Goal: Task Accomplishment & Management: Manage account settings

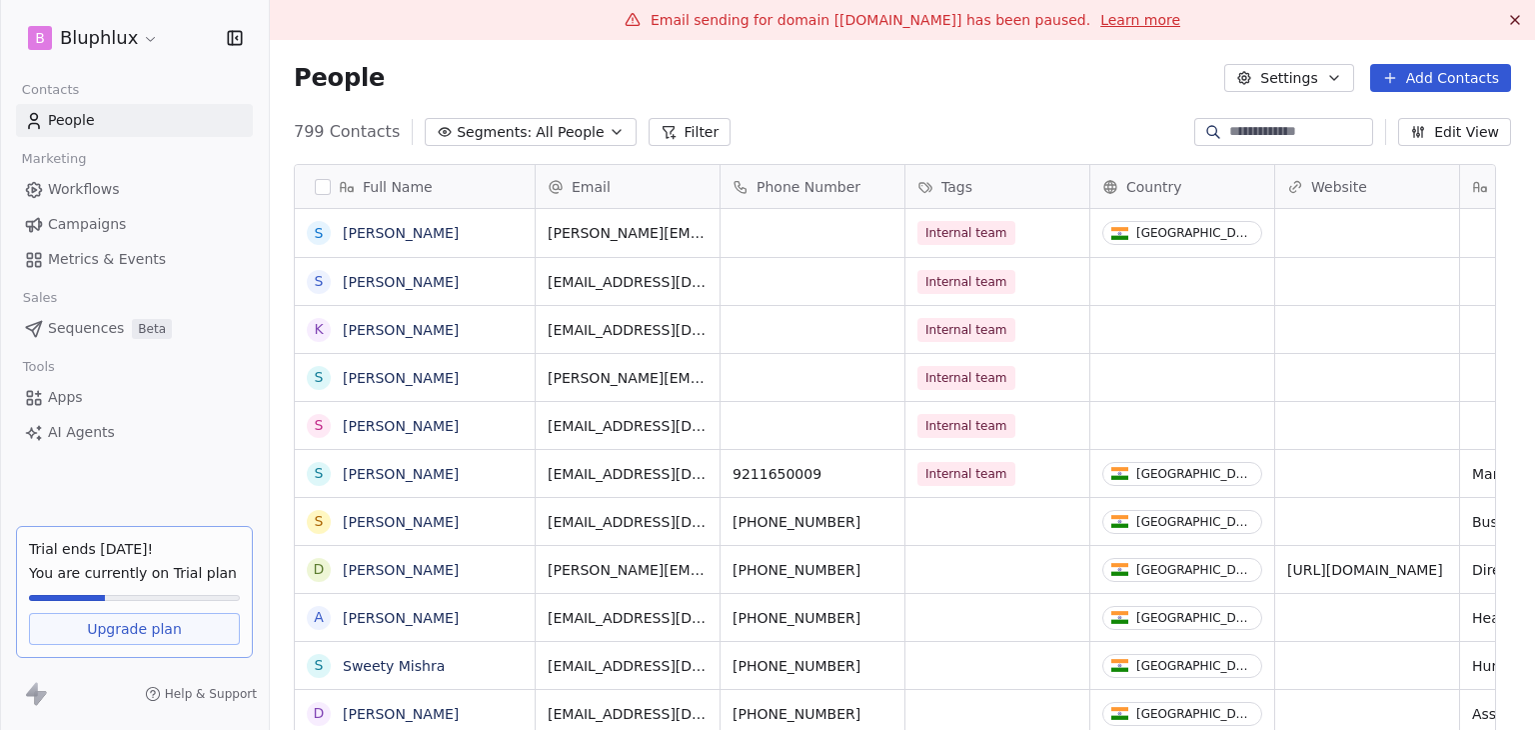
scroll to position [16, 16]
click at [116, 46] on html "B Bluphlux Contacts People Marketing Workflows Campaigns Metrics & Events Sales…" at bounding box center [767, 365] width 1535 height 730
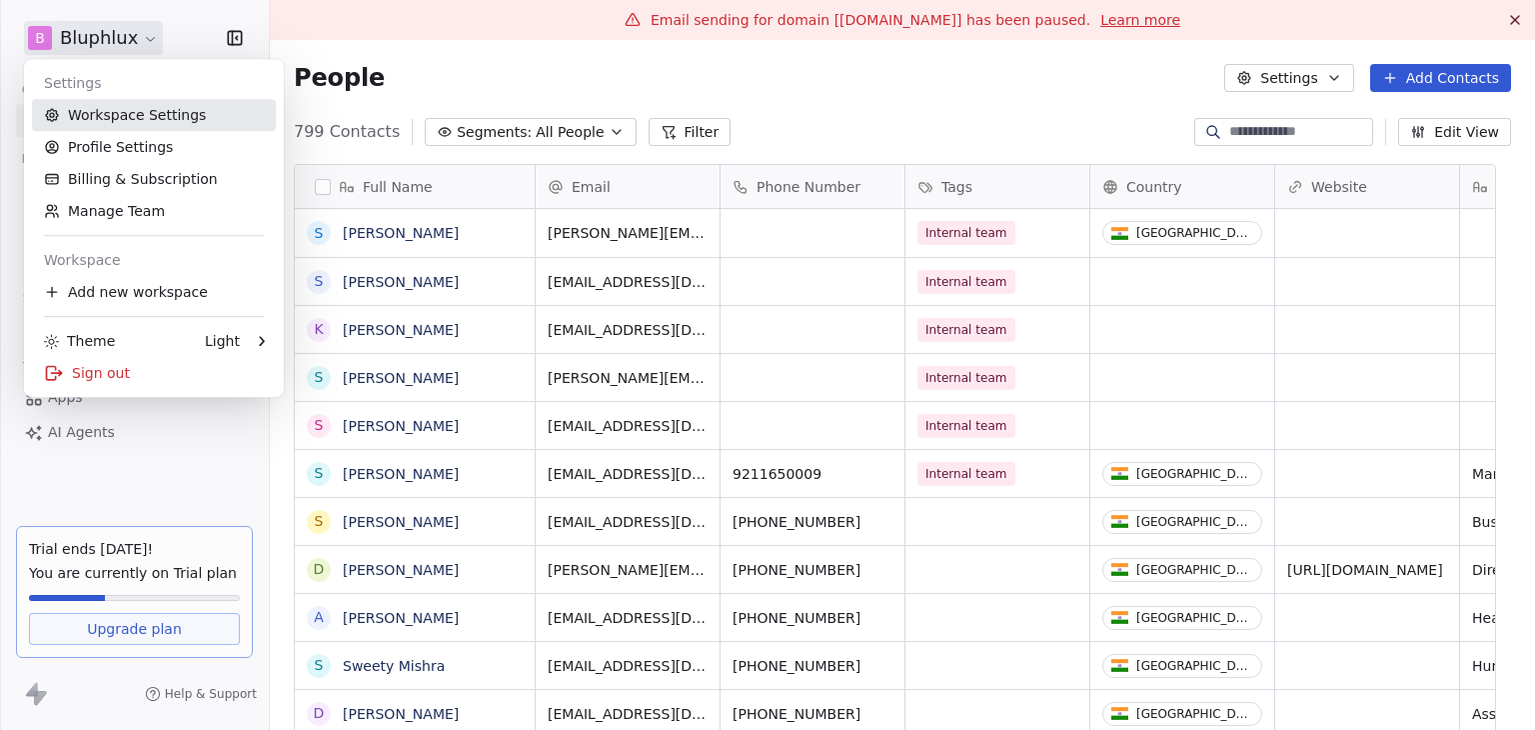
click at [147, 109] on link "Workspace Settings" at bounding box center [154, 115] width 244 height 32
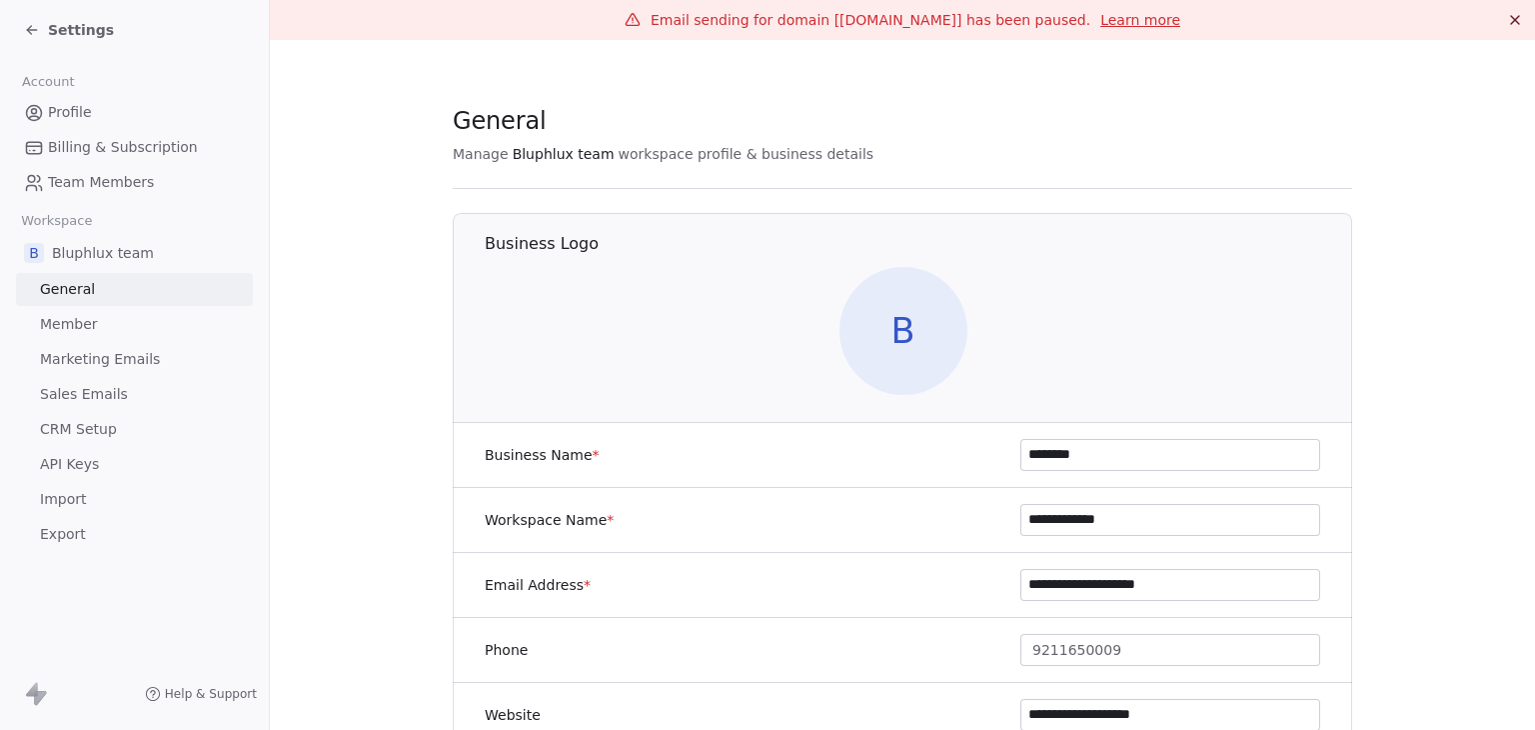
click at [137, 357] on span "Marketing Emails" at bounding box center [100, 359] width 120 height 21
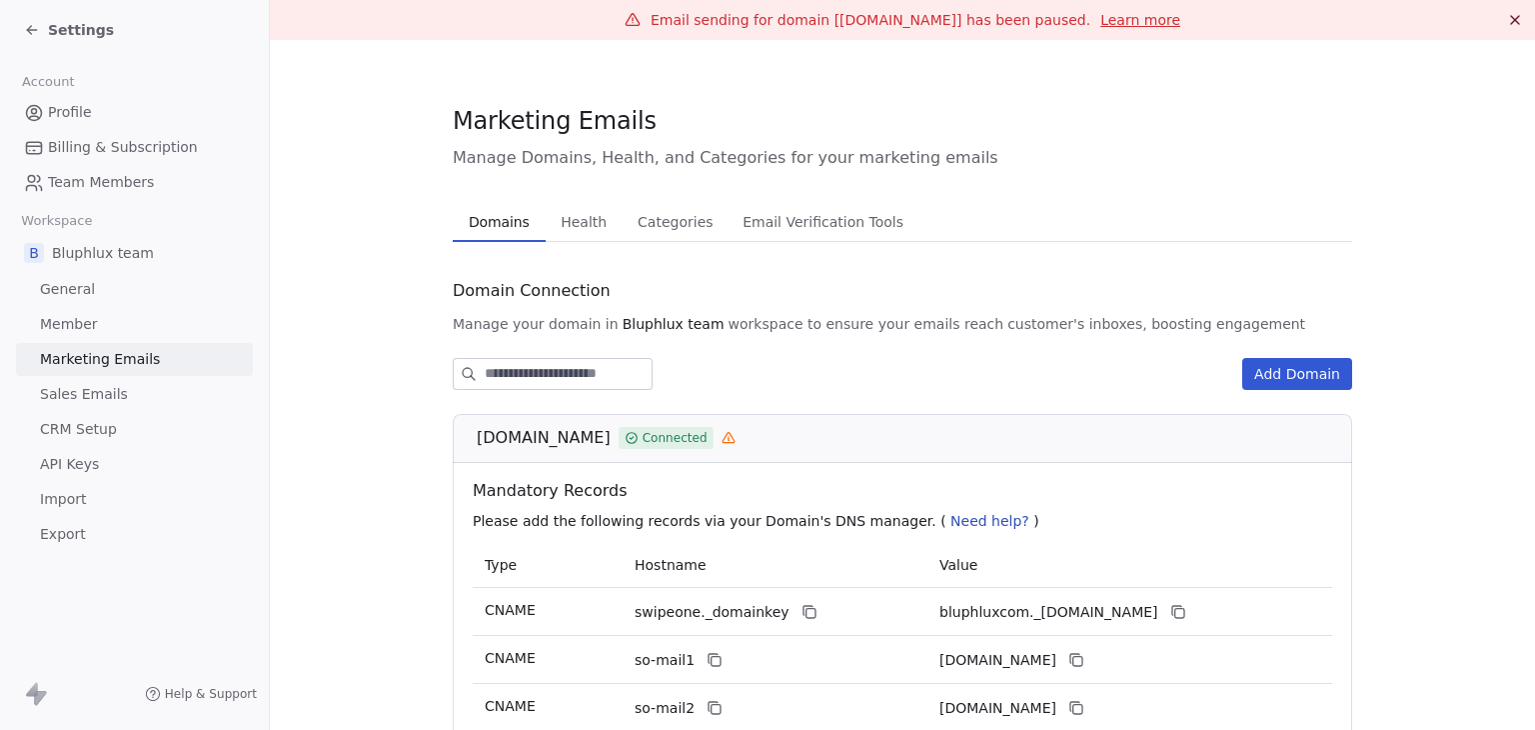
click at [573, 222] on span "Health" at bounding box center [584, 222] width 62 height 28
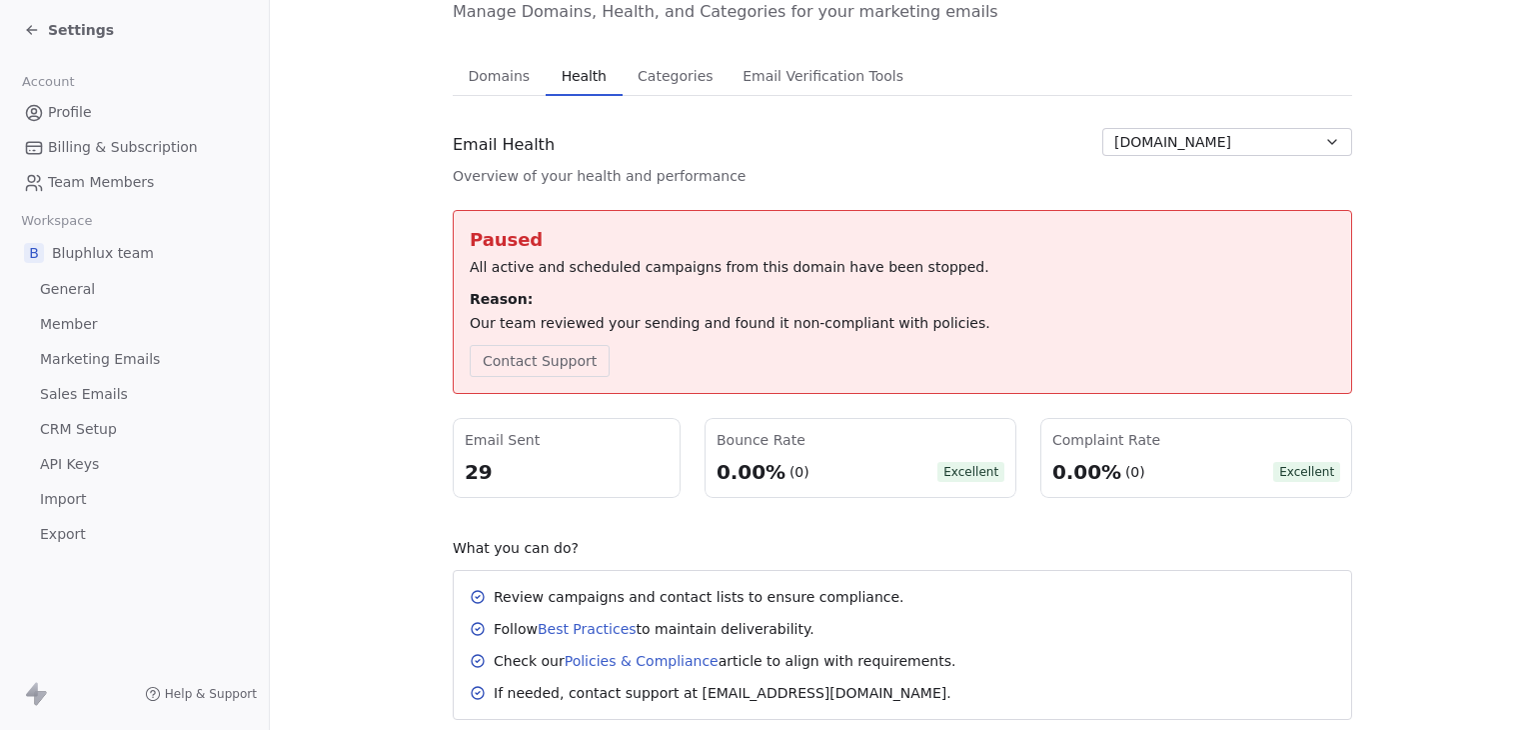
scroll to position [200, 0]
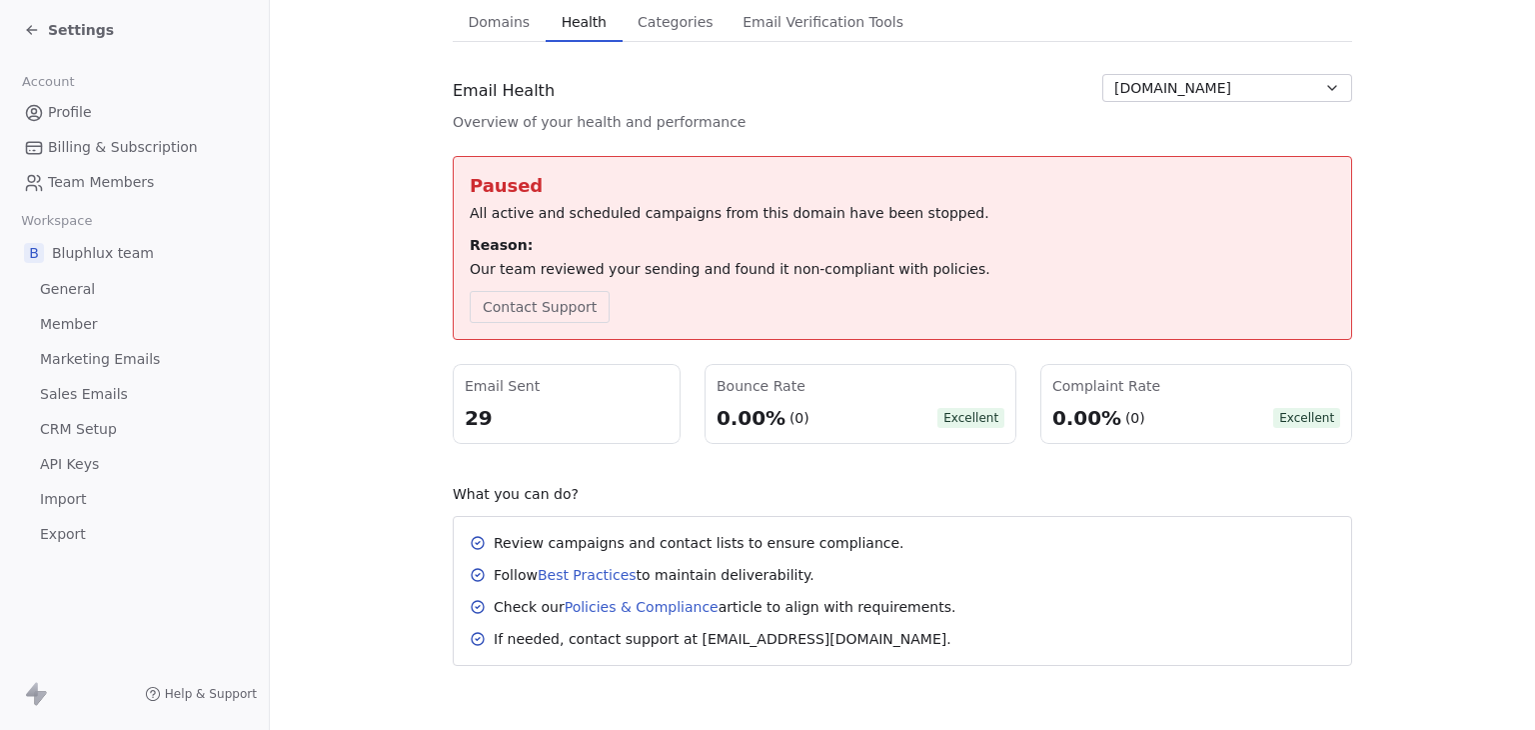
click at [84, 37] on span "Settings" at bounding box center [81, 30] width 66 height 20
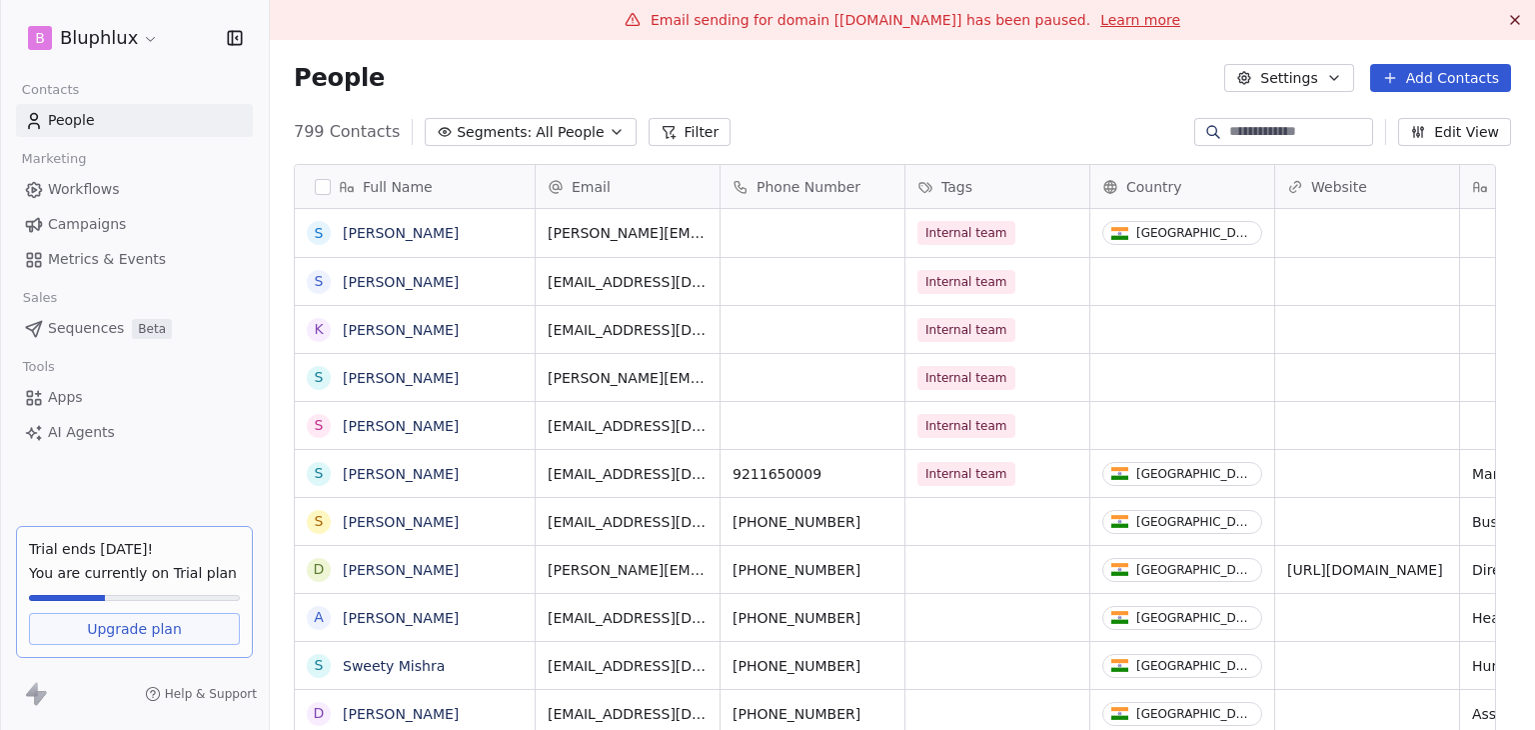
scroll to position [626, 1235]
click at [564, 129] on span "All People" at bounding box center [570, 132] width 68 height 21
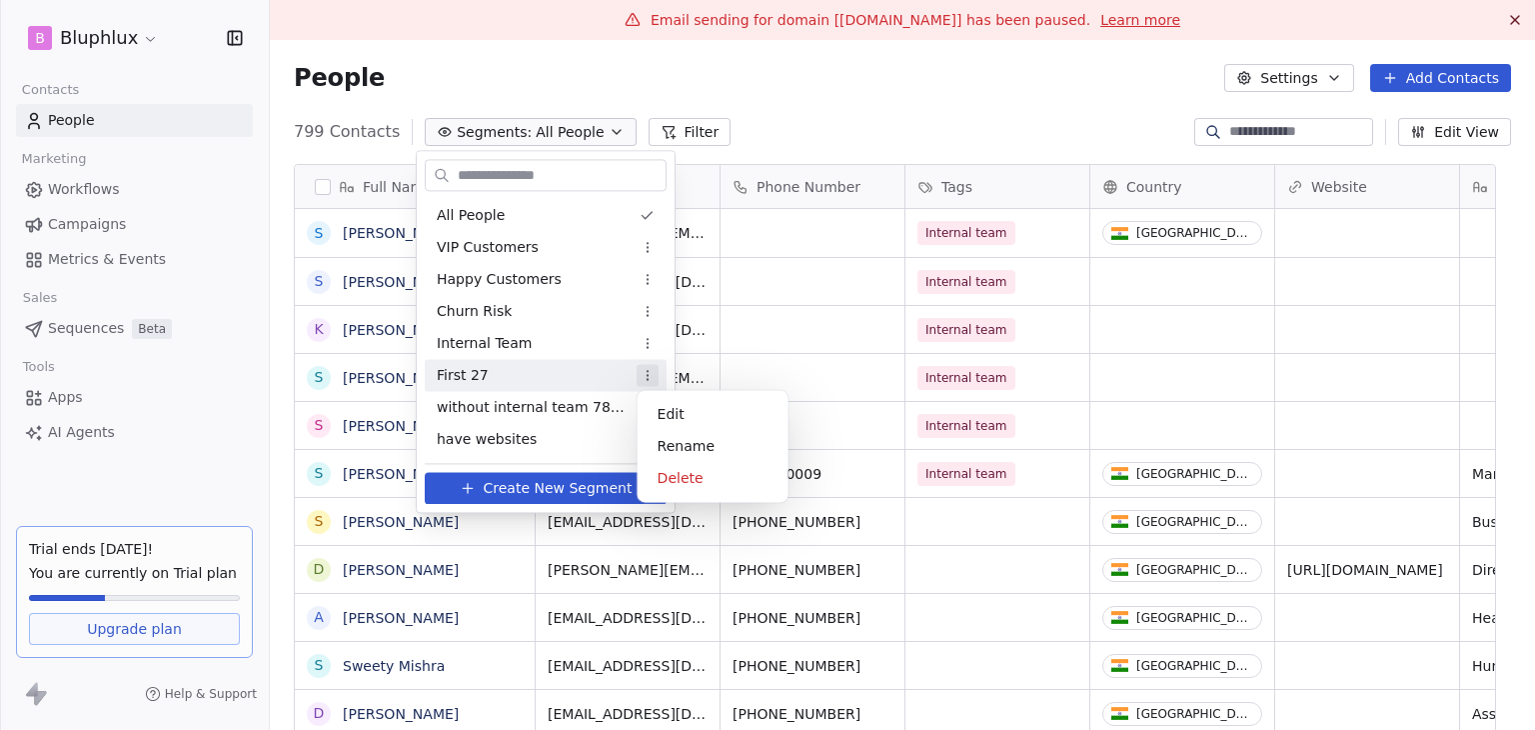
click at [645, 377] on html "B Bluphlux Contacts People Marketing Workflows Campaigns Metrics & Events Sales…" at bounding box center [767, 365] width 1535 height 730
click at [232, 60] on html "B Bluphlux Contacts People Marketing Workflows Campaigns Metrics & Events Sales…" at bounding box center [767, 365] width 1535 height 730
click at [107, 40] on html "B Bluphlux Contacts People Marketing Workflows Campaigns Metrics & Events Sales…" at bounding box center [767, 365] width 1535 height 730
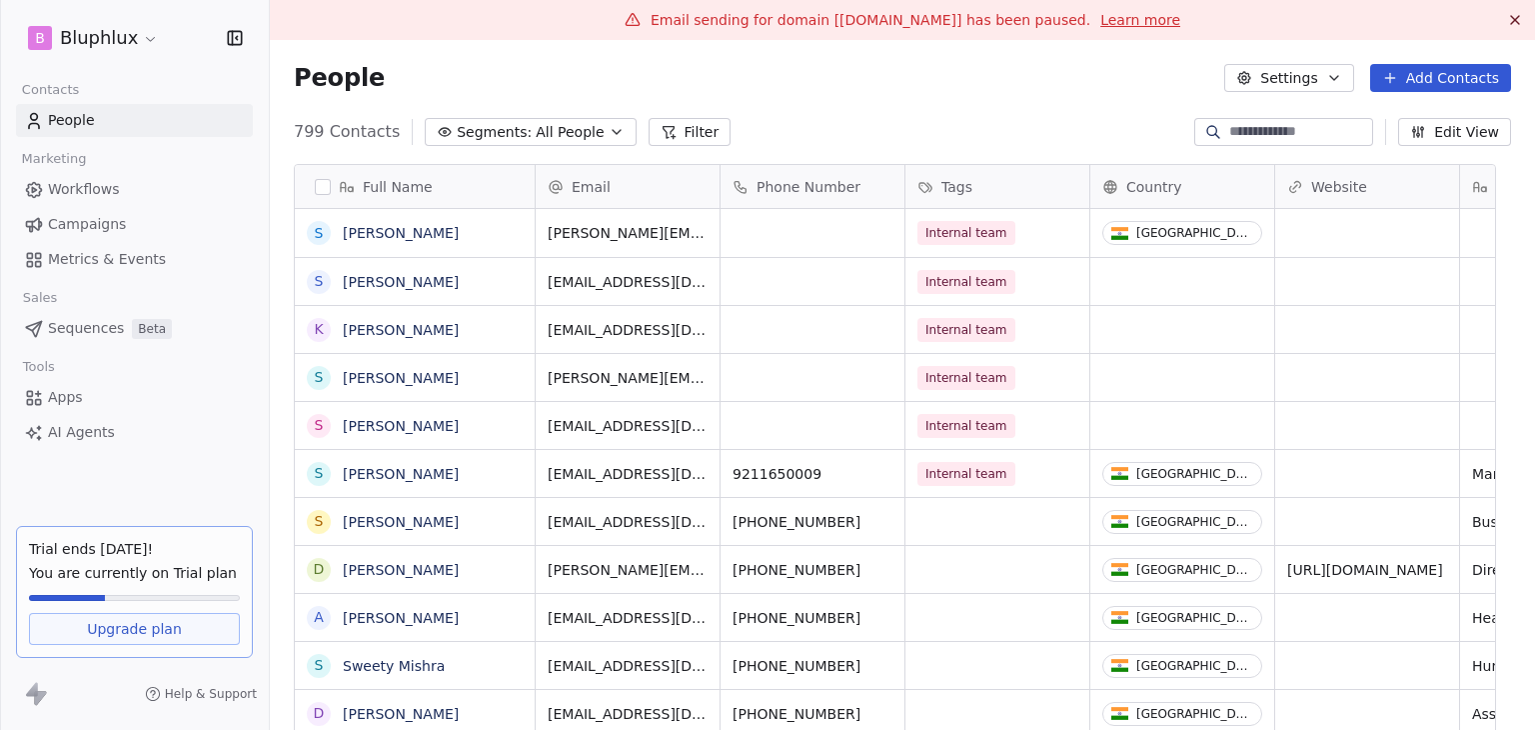
click at [112, 45] on html "B Bluphlux Contacts People Marketing Workflows Campaigns Metrics & Events Sales…" at bounding box center [767, 365] width 1535 height 730
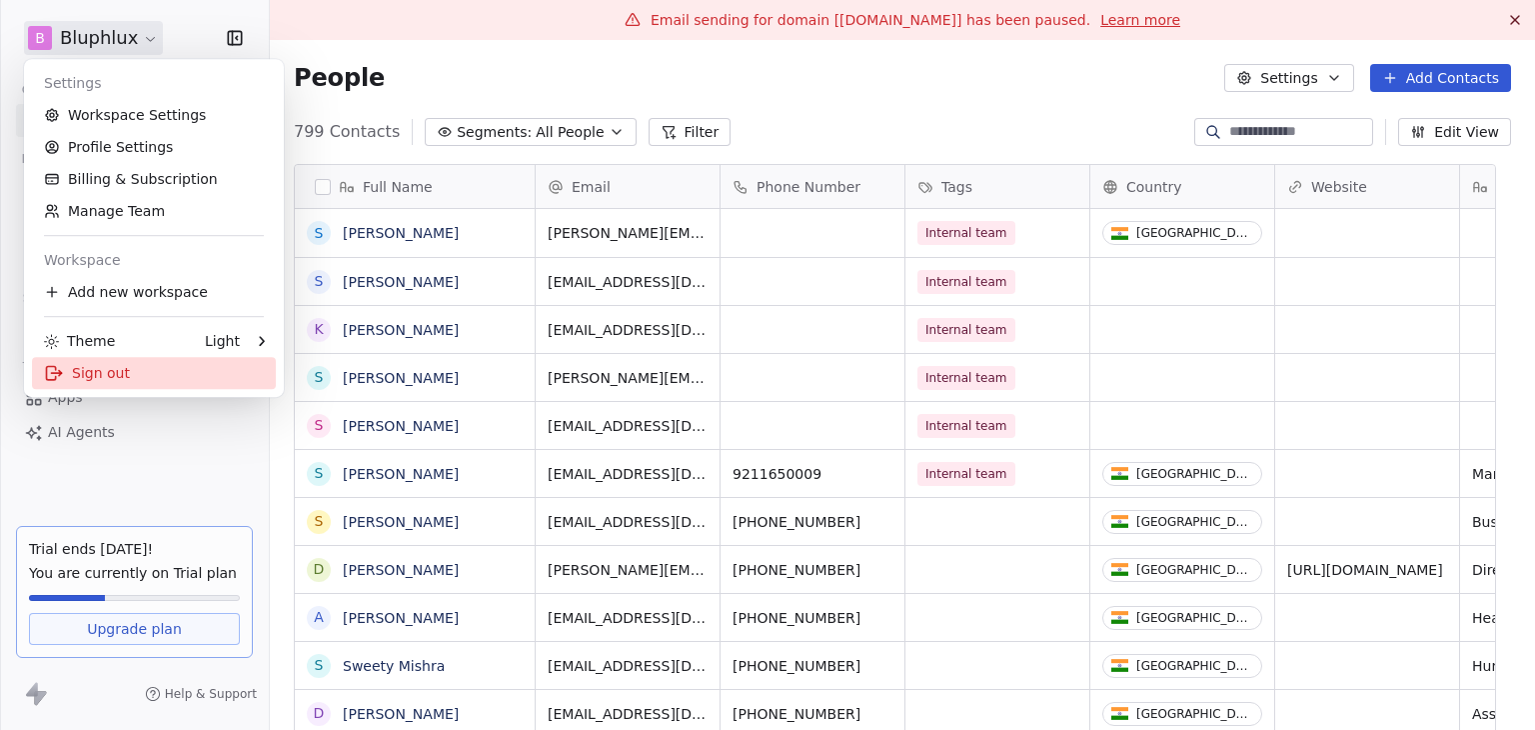
click at [104, 374] on div "Sign out" at bounding box center [154, 373] width 244 height 32
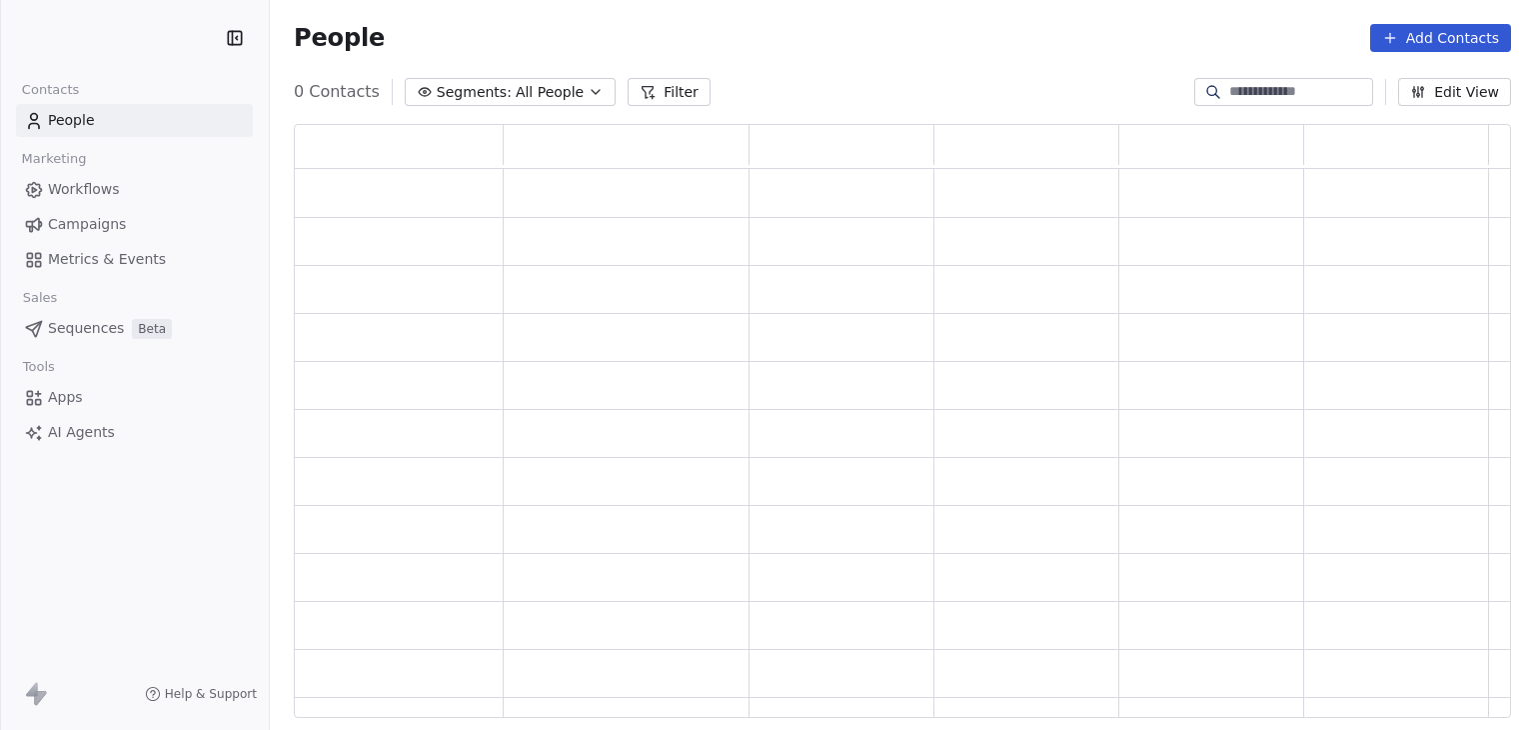
scroll to position [578, 1202]
